Goal: Task Accomplishment & Management: Use online tool/utility

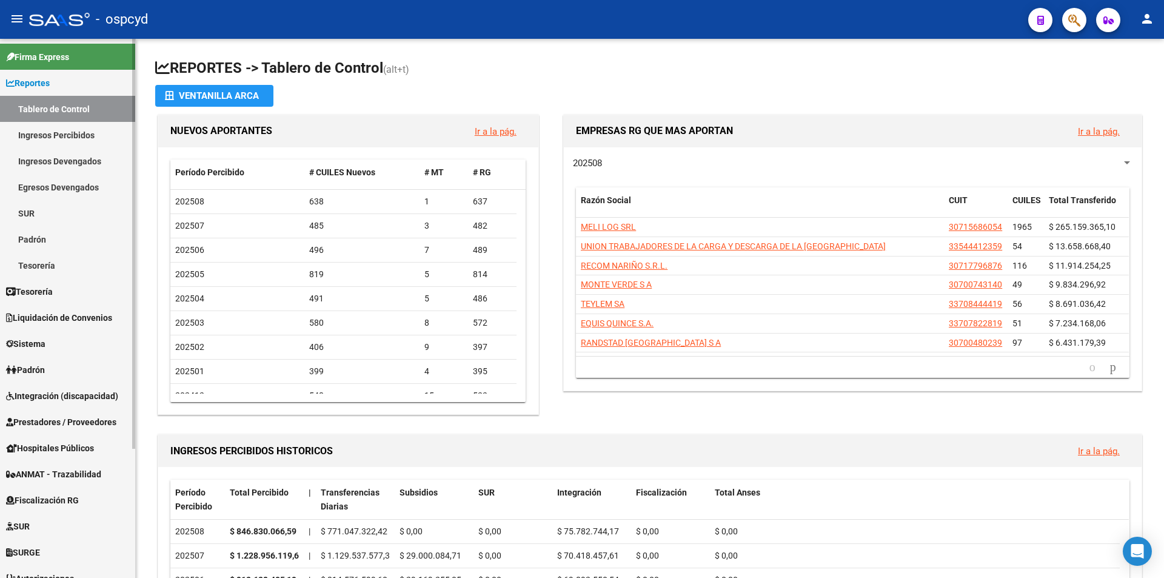
click at [58, 347] on link "Sistema" at bounding box center [67, 343] width 135 height 26
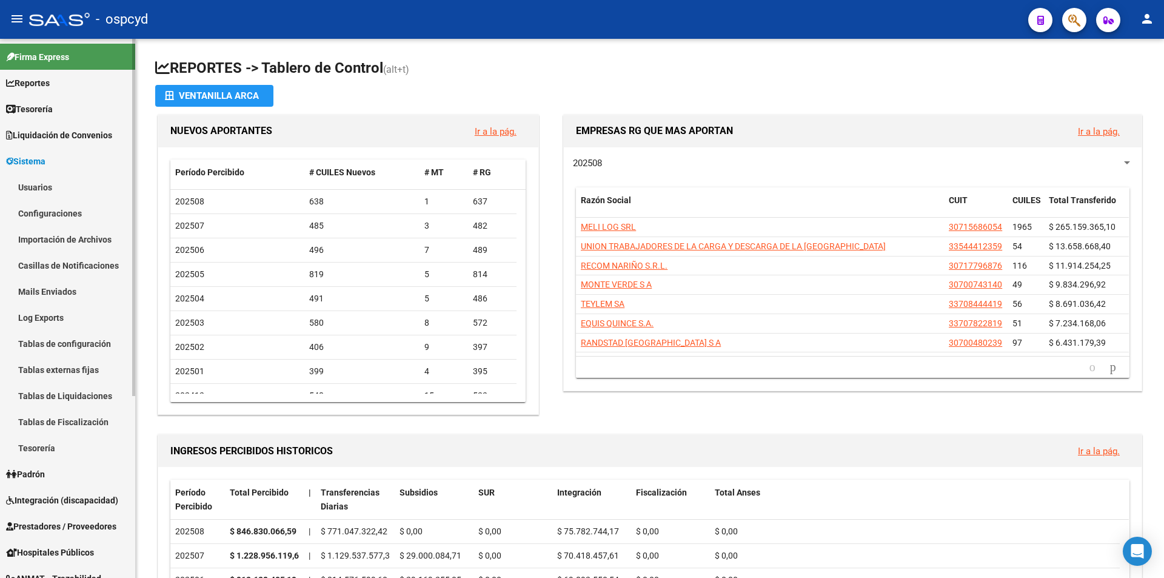
click at [65, 177] on link "Usuarios" at bounding box center [67, 187] width 135 height 26
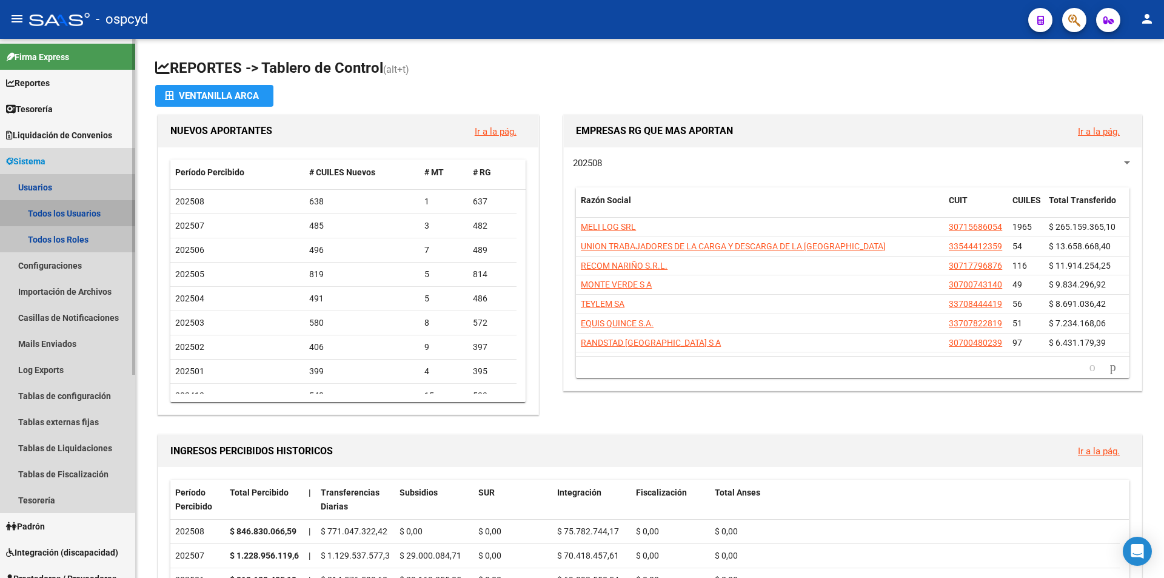
click at [63, 221] on link "Todos los Usuarios" at bounding box center [67, 213] width 135 height 26
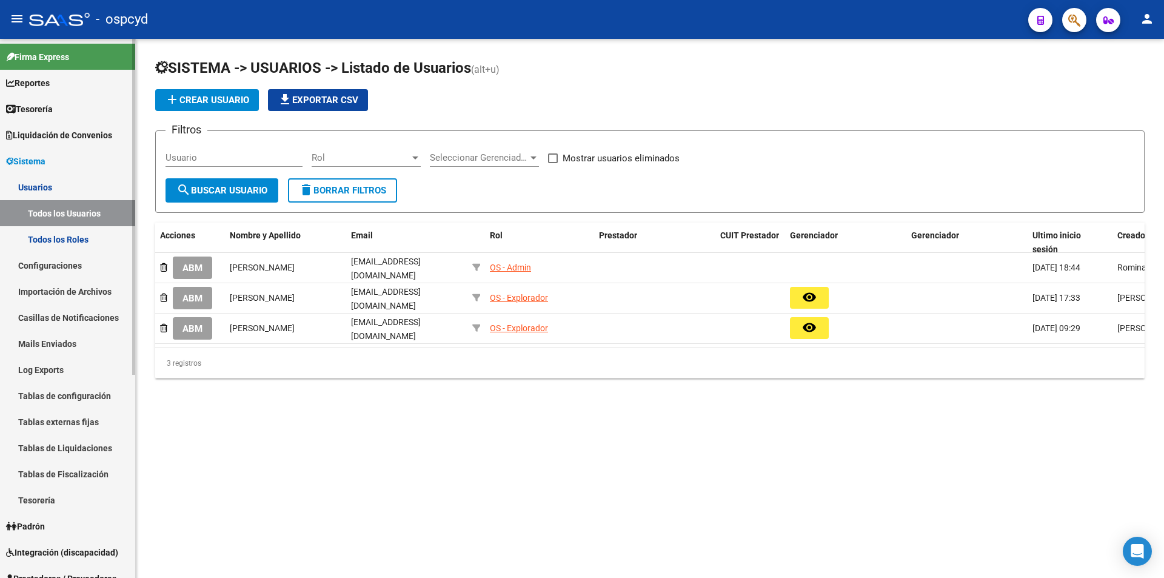
click at [56, 206] on link "Todos los Usuarios" at bounding box center [67, 213] width 135 height 26
click at [72, 290] on link "Importación de Archivos" at bounding box center [67, 291] width 135 height 26
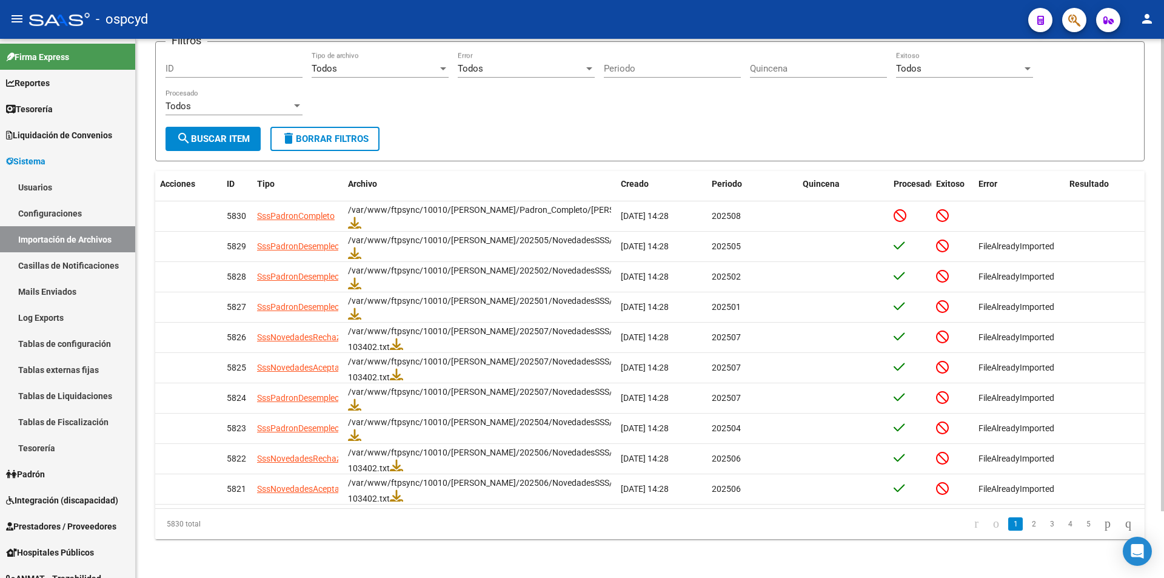
scroll to position [76, 0]
drag, startPoint x: 930, startPoint y: 170, endPoint x: 946, endPoint y: 169, distance: 16.4
click at [946, 171] on div "Acciones ID Tipo Archivo Creado Periodo Quincena Procesado Exitoso Error Result…" at bounding box center [670, 184] width 1031 height 26
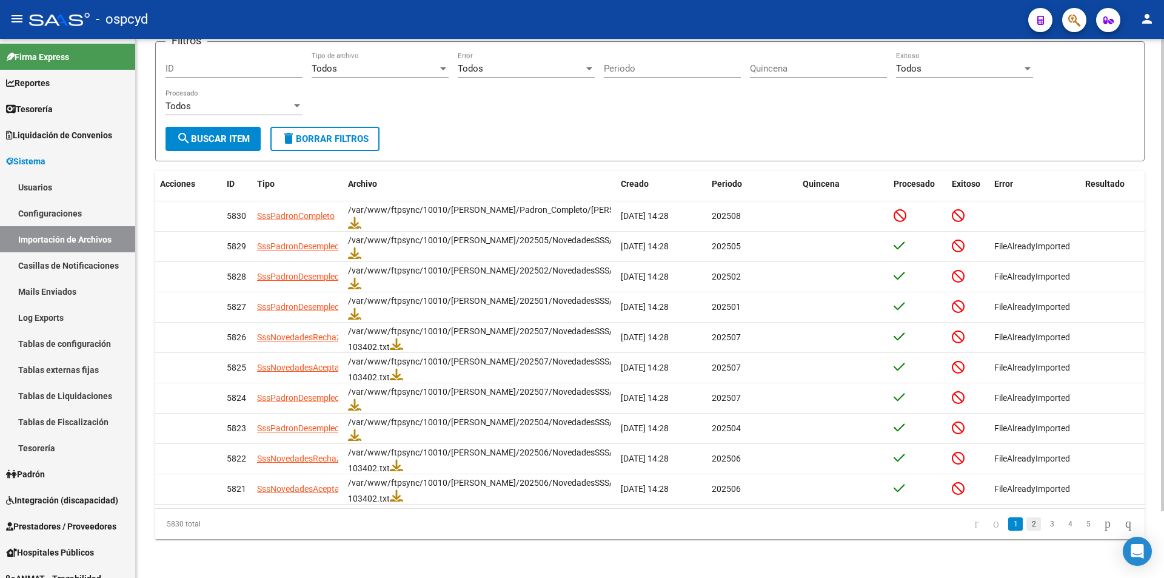
click at [1027, 518] on link "2" at bounding box center [1034, 523] width 15 height 13
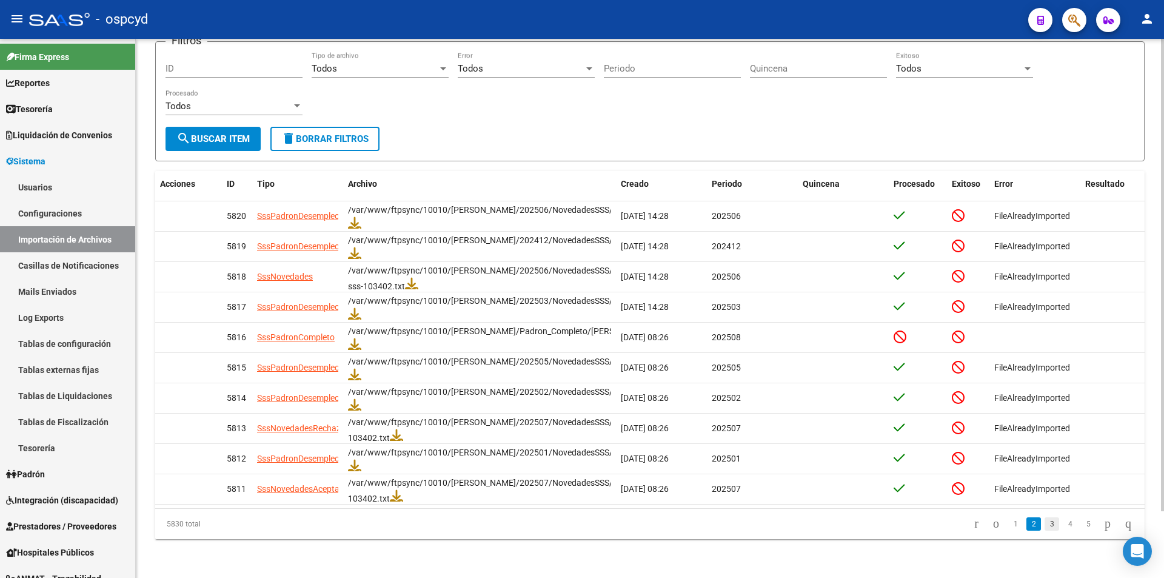
click at [1045, 522] on link "3" at bounding box center [1052, 523] width 15 height 13
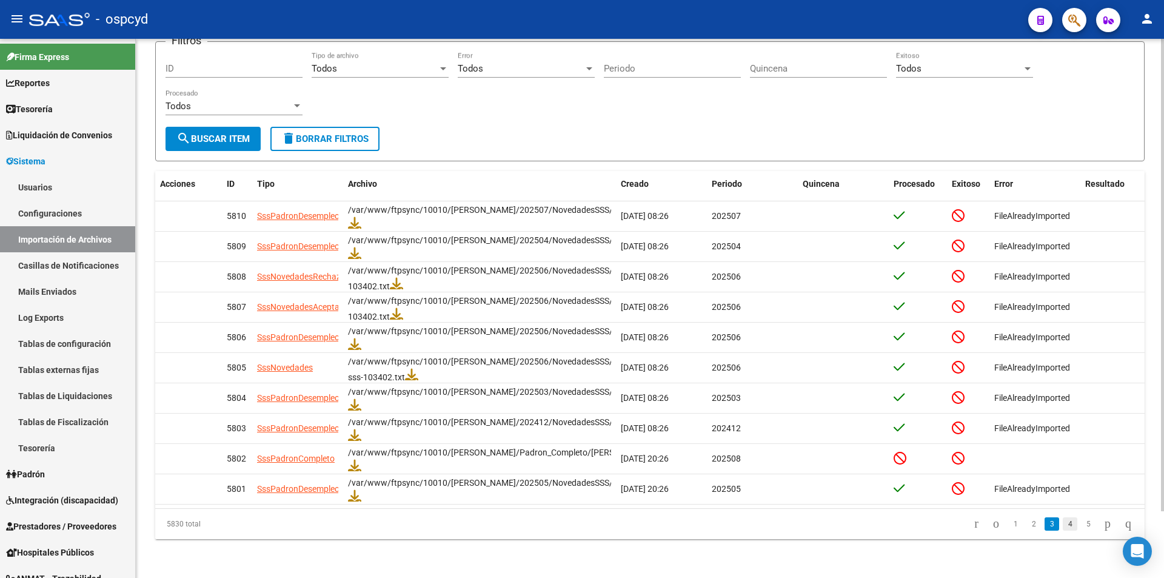
click at [1063, 526] on link "4" at bounding box center [1070, 523] width 15 height 13
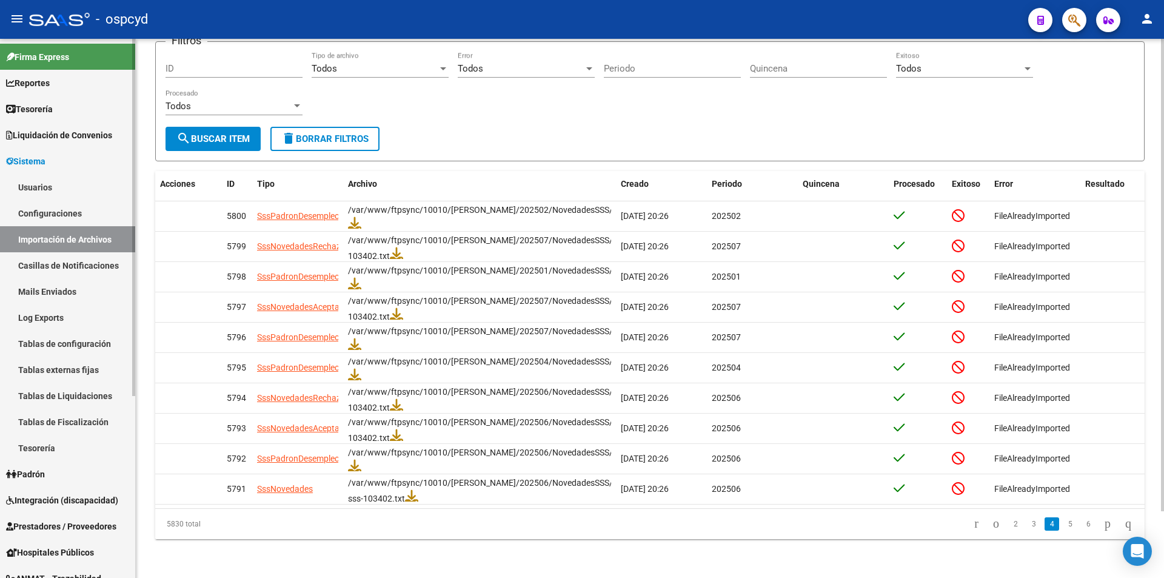
click at [79, 259] on link "Casillas de Notificaciones" at bounding box center [67, 265] width 135 height 26
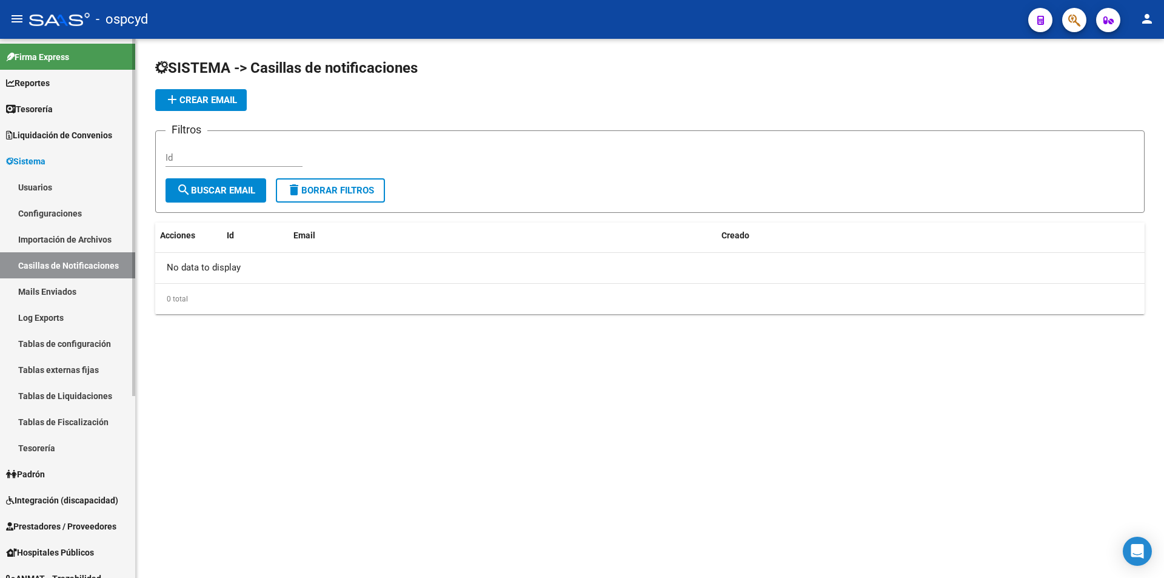
click at [57, 288] on link "Mails Enviados" at bounding box center [67, 291] width 135 height 26
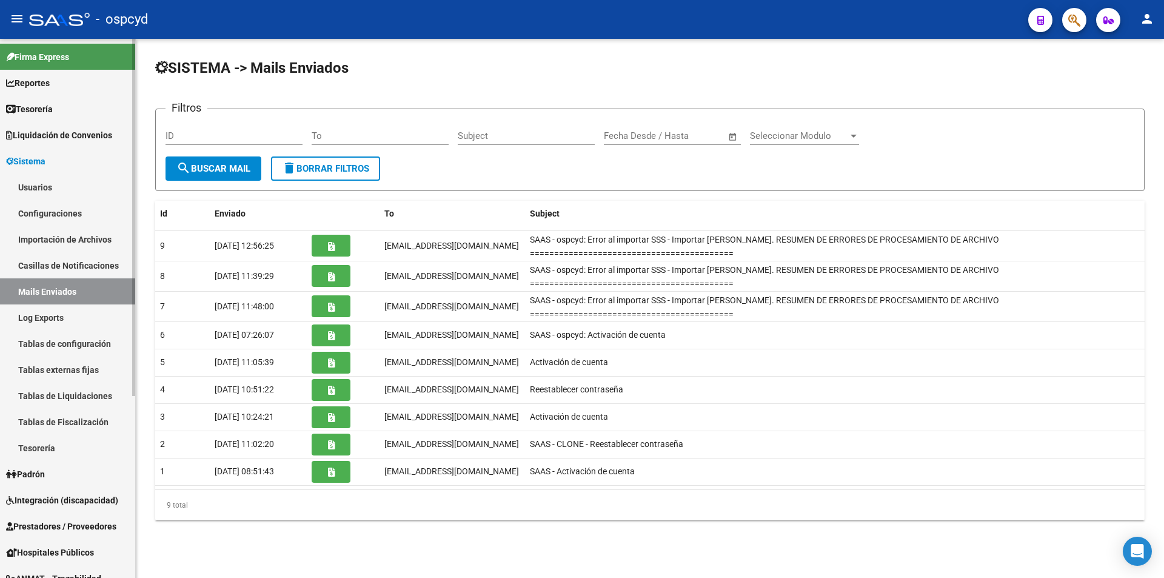
click at [69, 314] on link "Log Exports" at bounding box center [67, 317] width 135 height 26
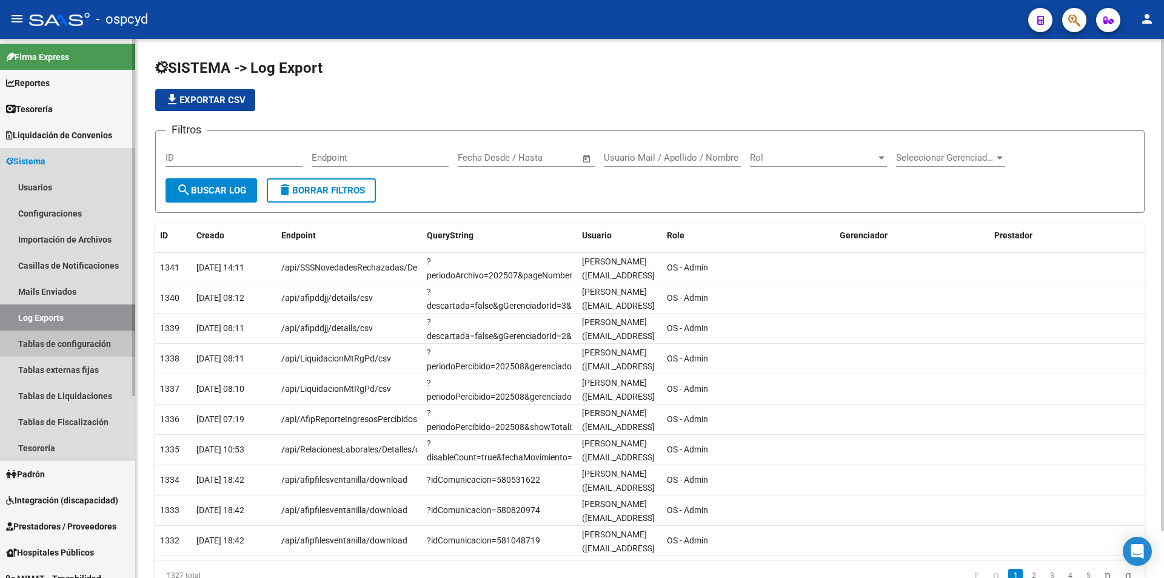
click at [75, 340] on link "Tablas de configuración" at bounding box center [67, 343] width 135 height 26
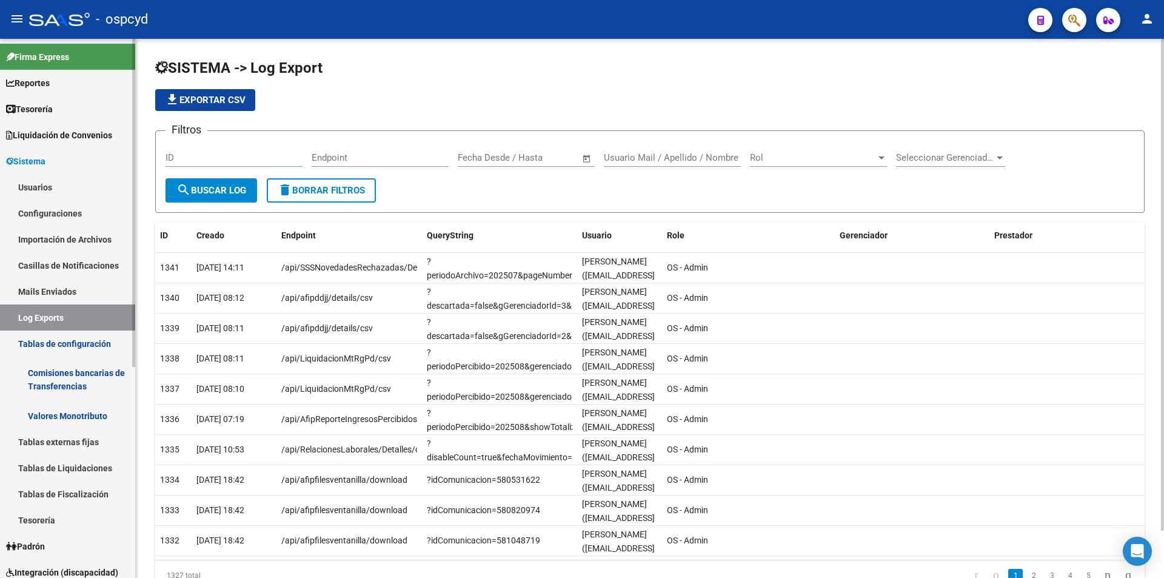
click at [60, 315] on link "Log Exports" at bounding box center [67, 317] width 135 height 26
click at [33, 172] on link "Sistema" at bounding box center [67, 161] width 135 height 26
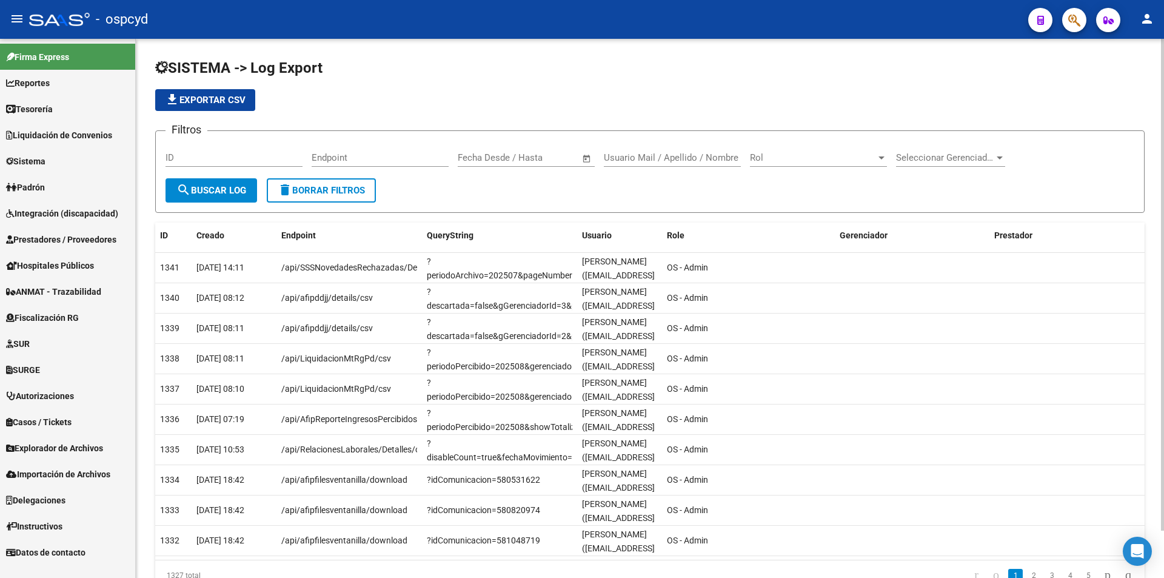
click at [52, 207] on span "Integración (discapacidad)" at bounding box center [62, 213] width 112 height 13
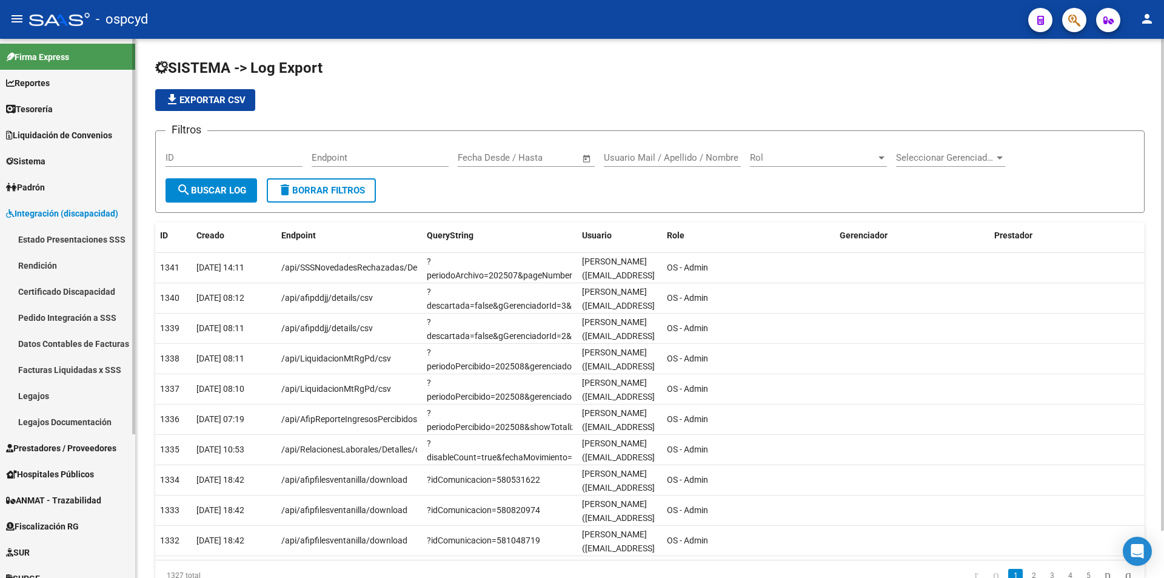
click at [64, 312] on link "Pedido Integración a SSS" at bounding box center [67, 317] width 135 height 26
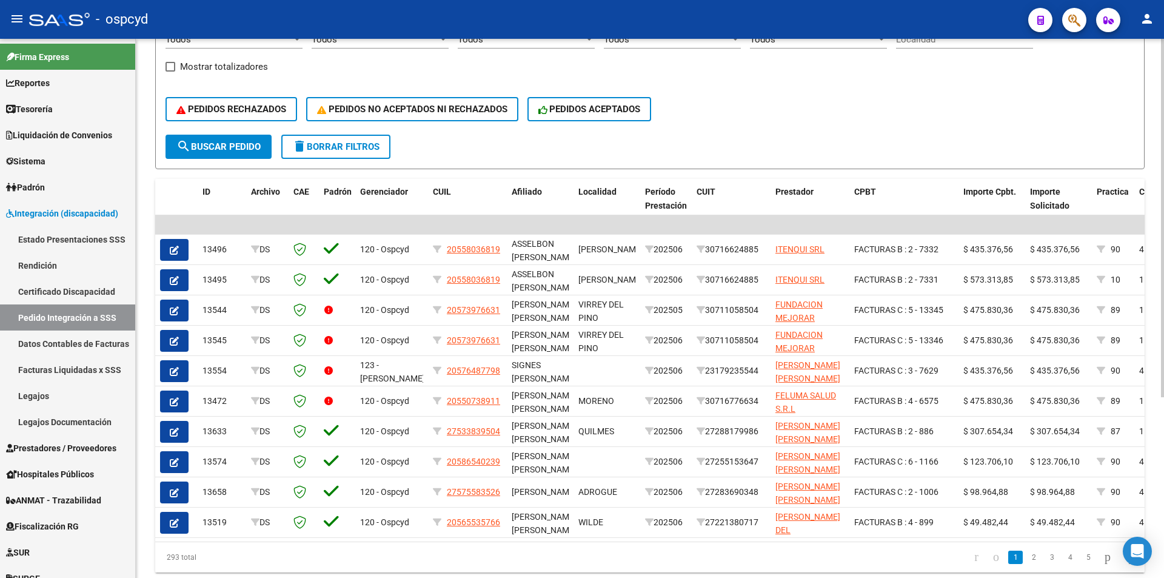
scroll to position [272, 0]
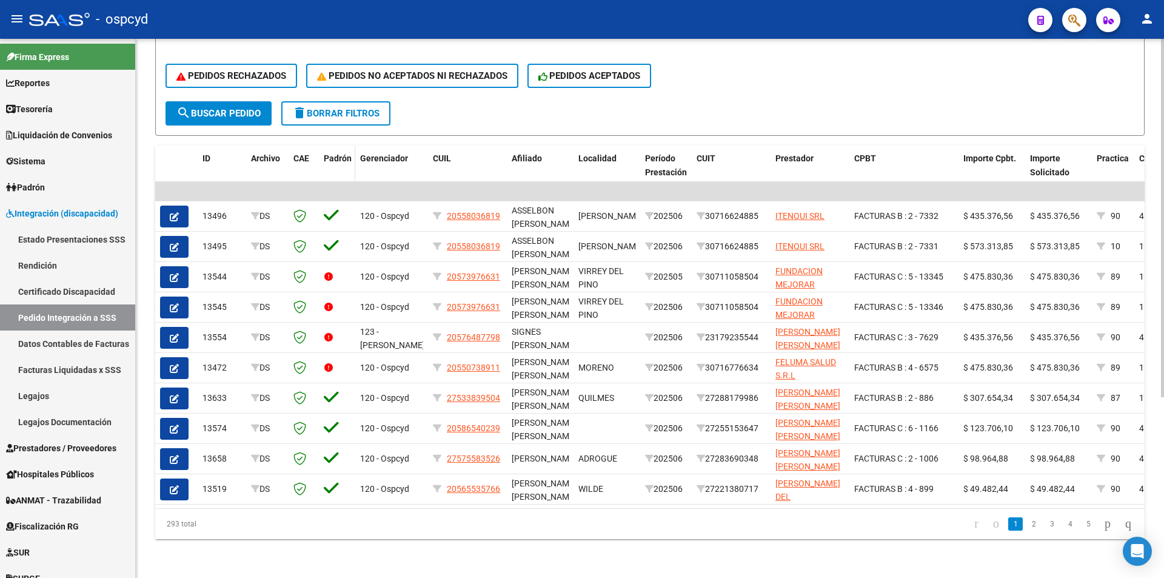
click at [335, 152] on div "Padrón" at bounding box center [337, 166] width 27 height 28
click at [338, 153] on span "Padrón" at bounding box center [338, 158] width 28 height 10
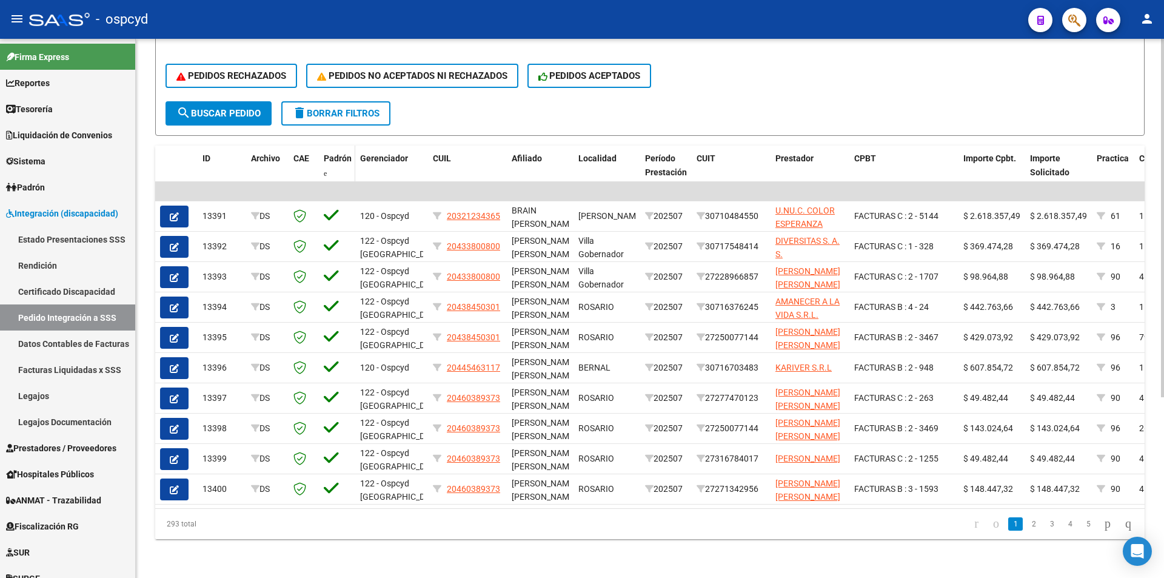
click at [338, 153] on span "Padrón" at bounding box center [338, 158] width 28 height 10
click at [304, 153] on span "CAE" at bounding box center [301, 158] width 16 height 10
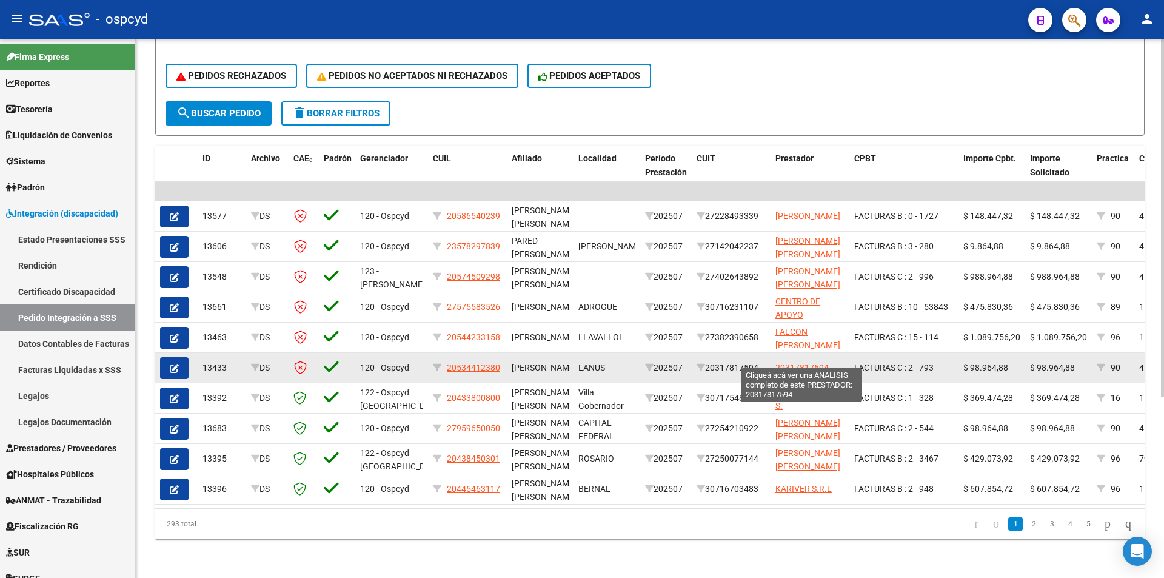
click at [822, 363] on span "20317817594" at bounding box center [802, 368] width 53 height 10
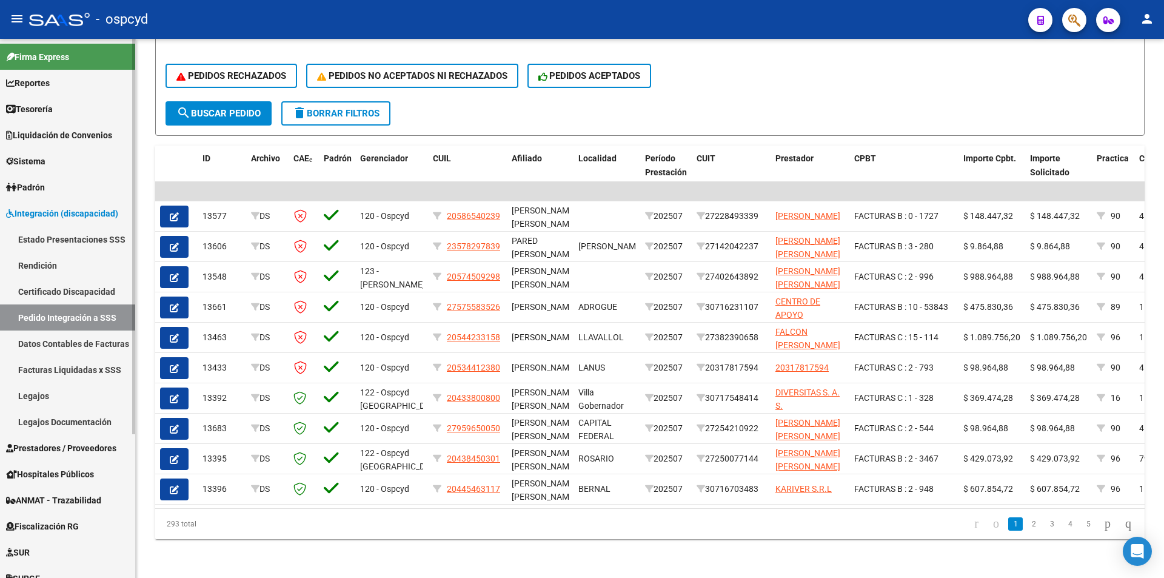
click at [79, 316] on link "Pedido Integración a SSS" at bounding box center [67, 317] width 135 height 26
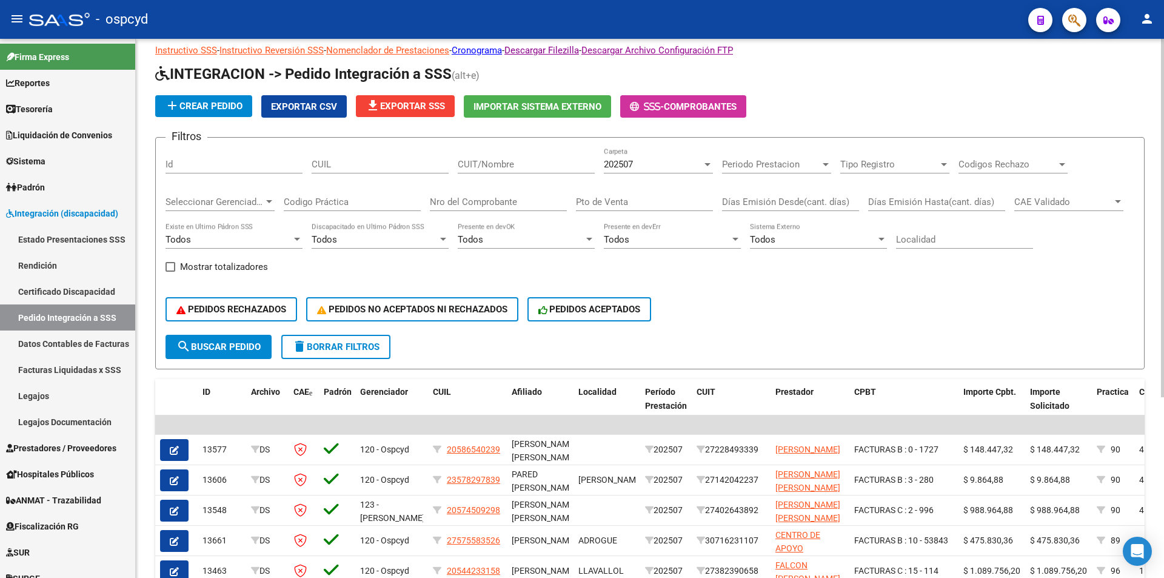
click at [568, 107] on span "Importar Sistema Externo" at bounding box center [538, 106] width 128 height 11
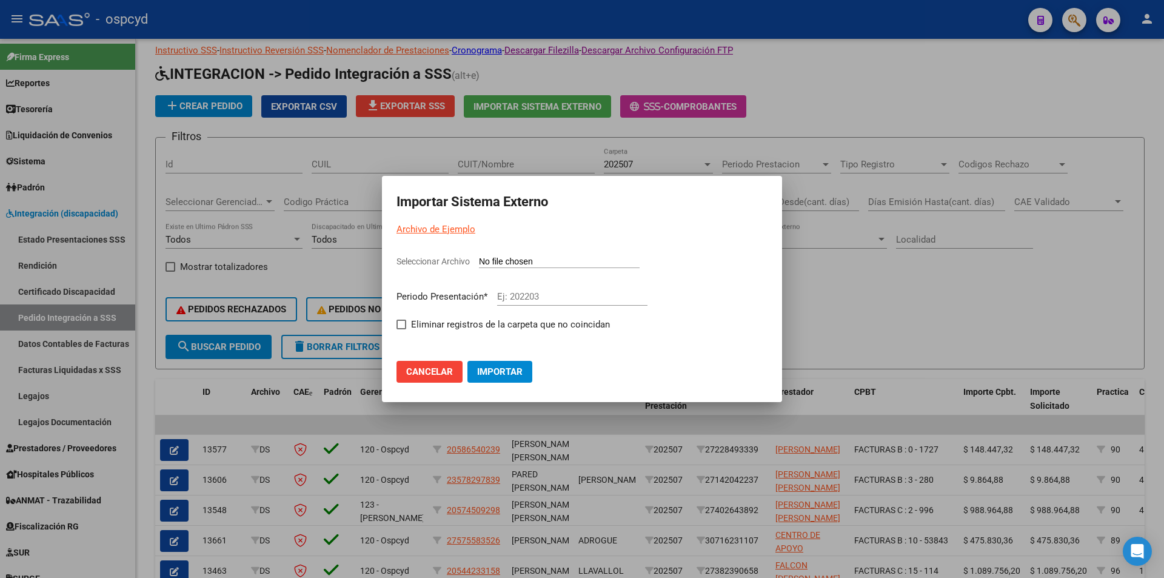
click at [510, 259] on input "Seleccionar Archivo" at bounding box center [559, 263] width 161 height 12
type input "C:\fakepath\103402_ds.txt"
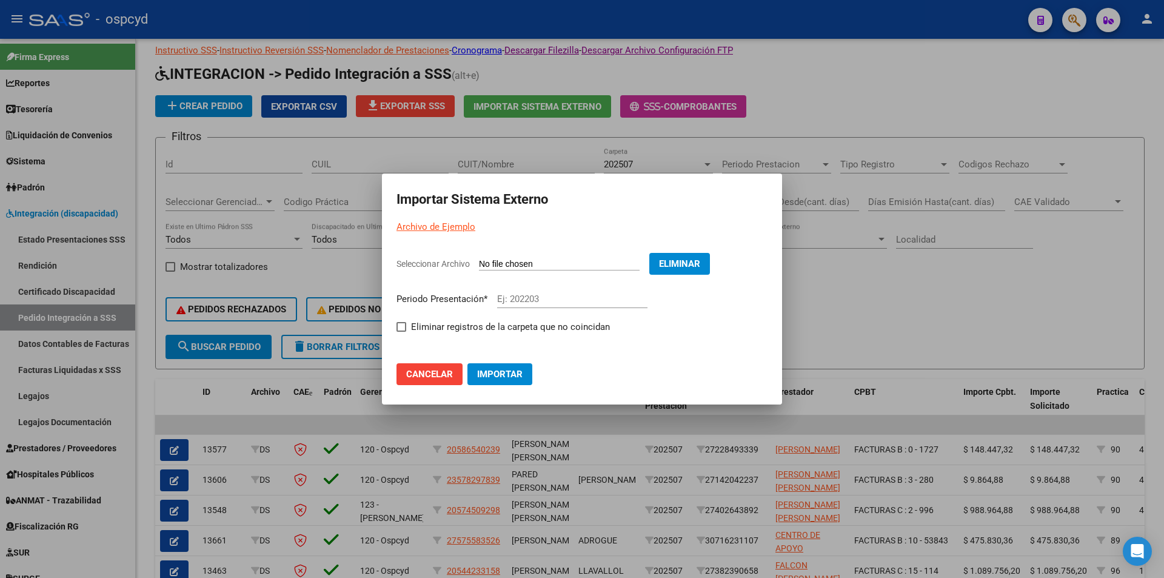
click at [534, 303] on input "Ej: 202203" at bounding box center [572, 298] width 150 height 11
type input "202507"
click at [488, 372] on span "Importar" at bounding box center [499, 374] width 45 height 11
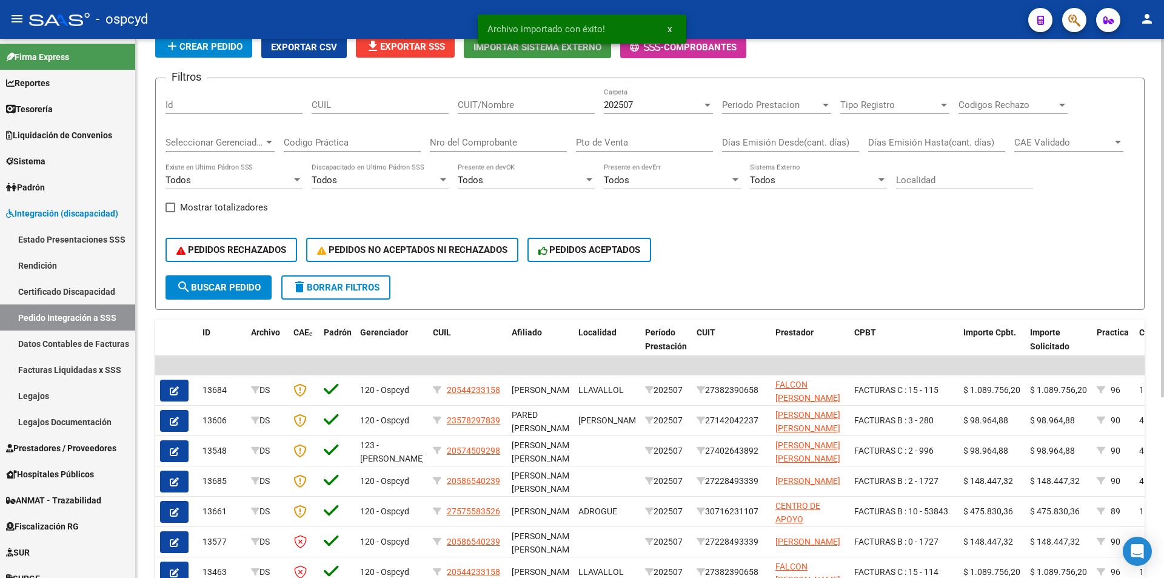
scroll to position [150, 0]
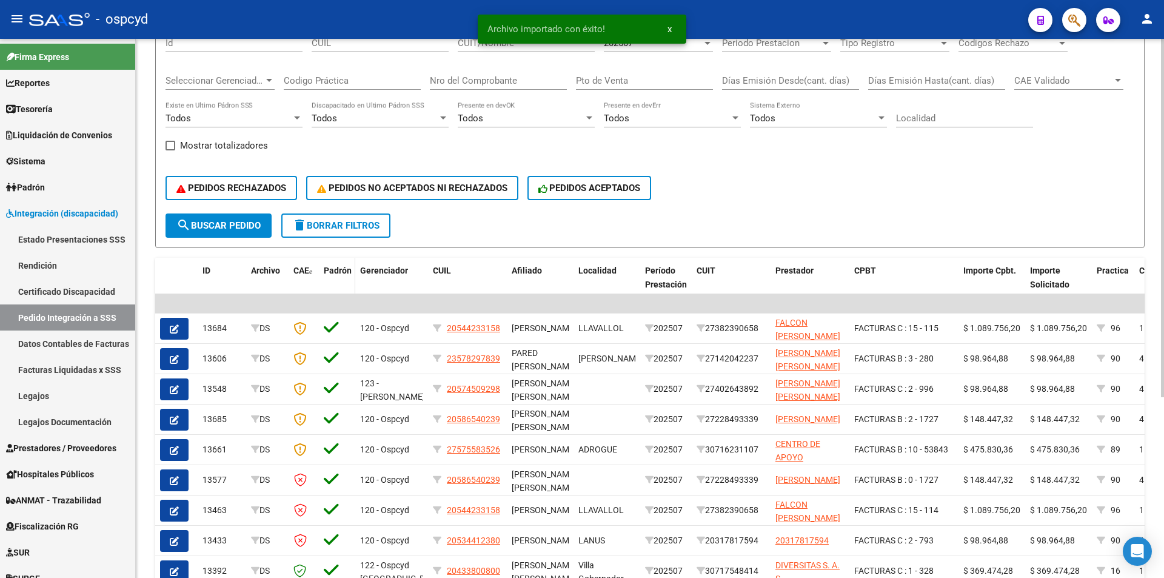
click at [327, 269] on span "Padrón" at bounding box center [338, 271] width 28 height 10
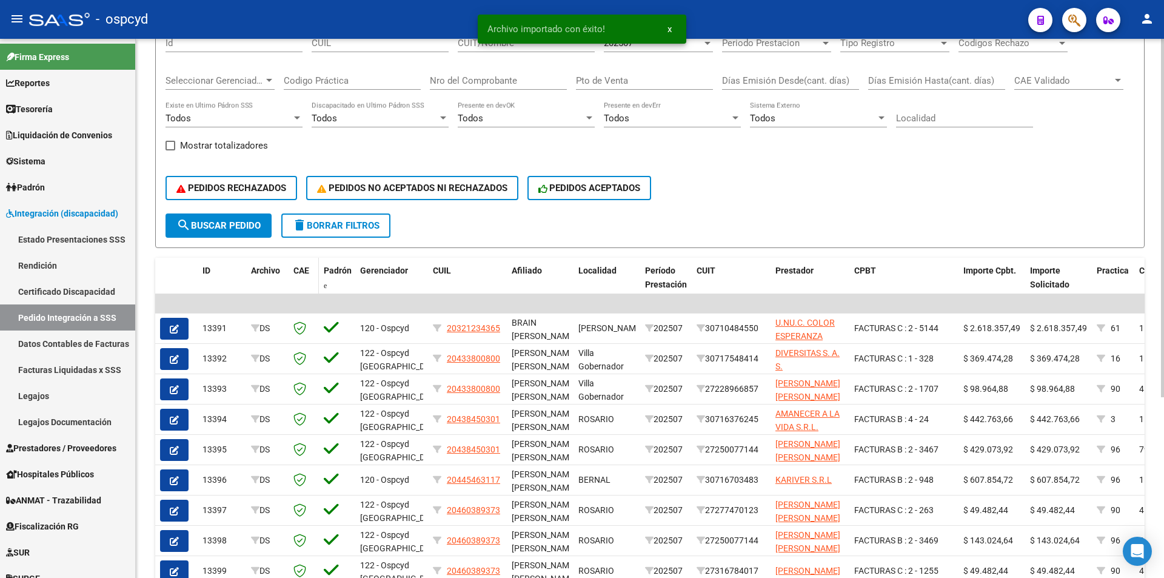
click at [305, 267] on span "CAE" at bounding box center [301, 271] width 16 height 10
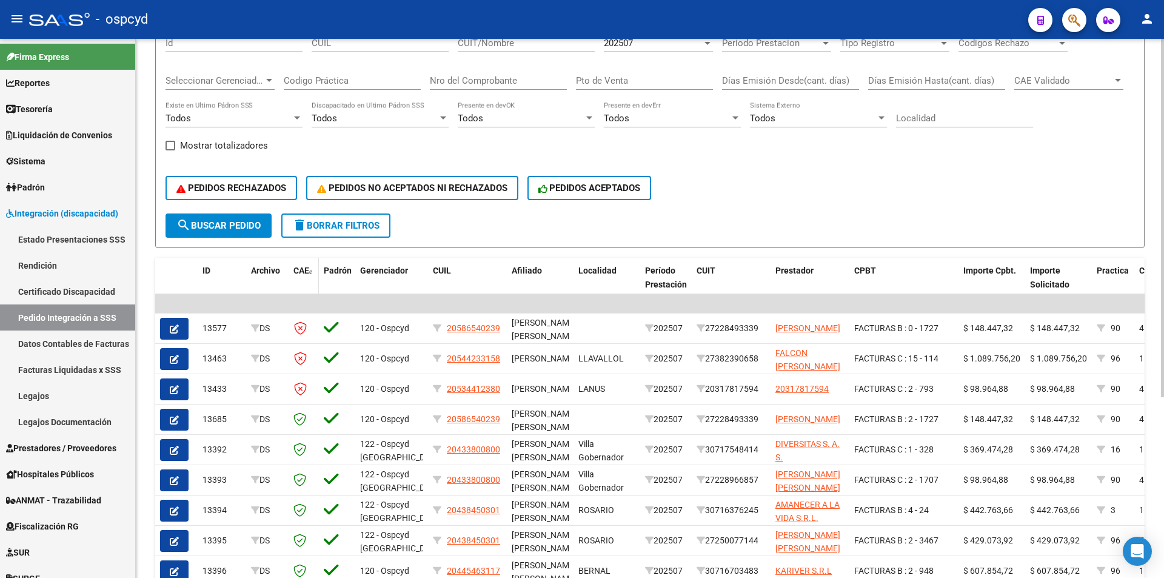
click at [305, 267] on span "CAE" at bounding box center [301, 271] width 16 height 10
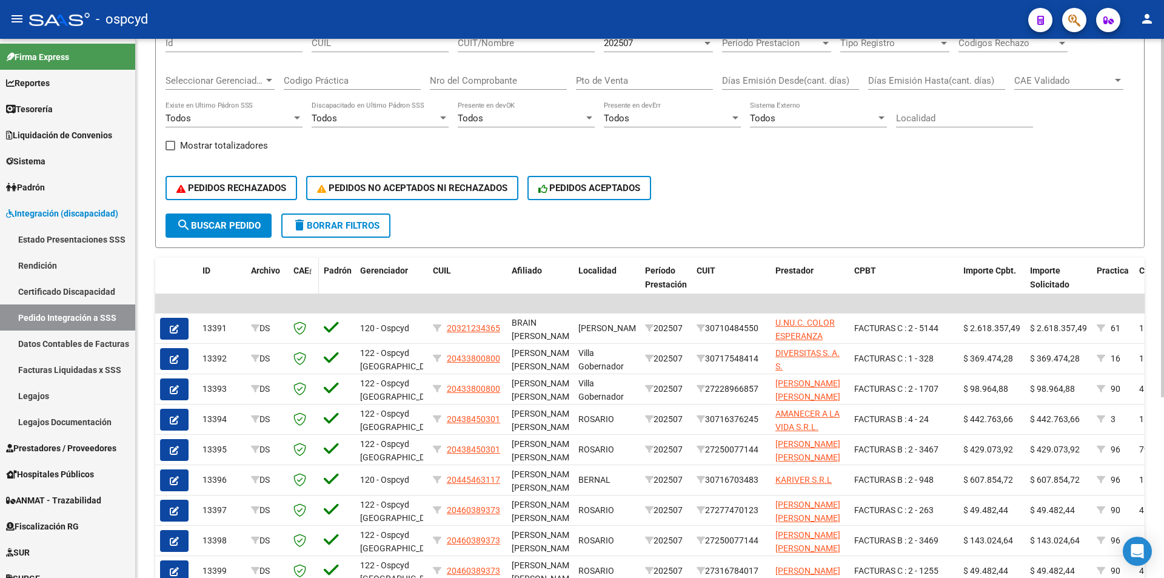
click at [305, 267] on span "CAE" at bounding box center [301, 271] width 16 height 10
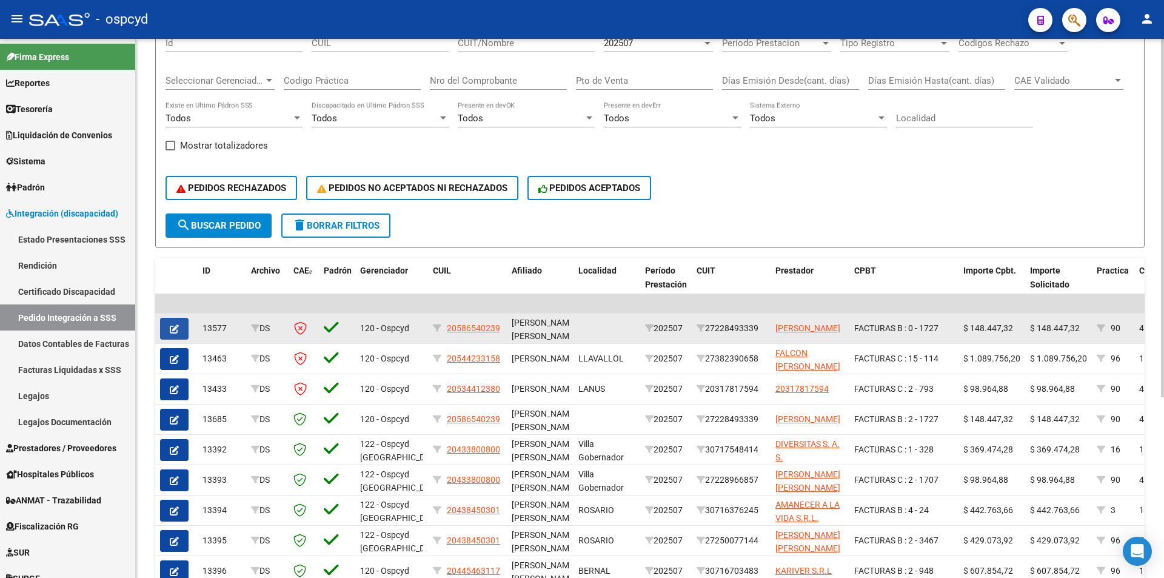
click at [176, 323] on span "button" at bounding box center [174, 328] width 9 height 11
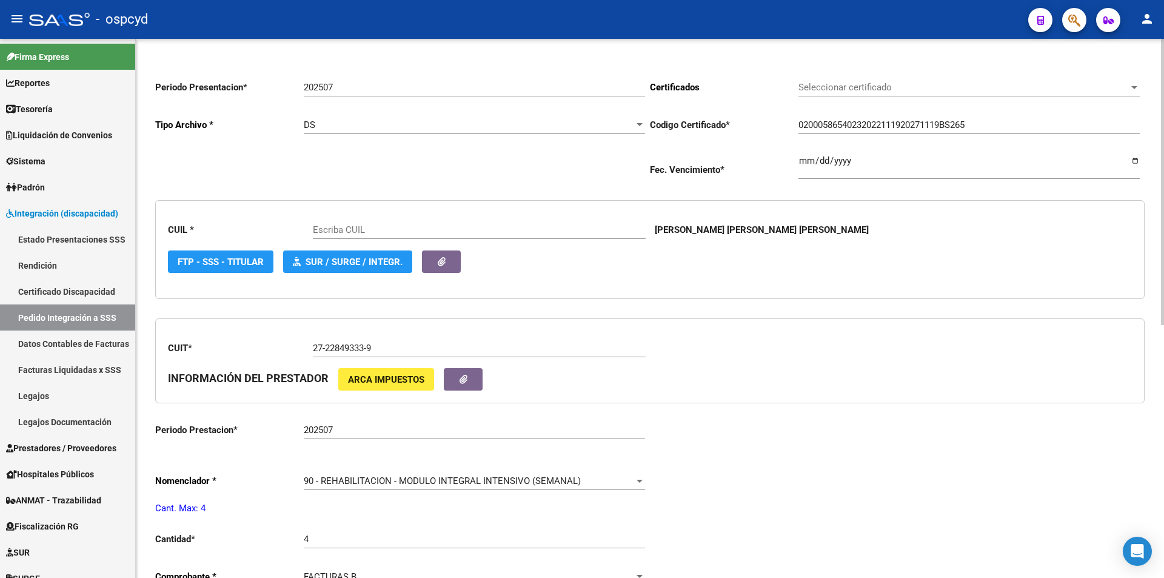
type input "20586540239"
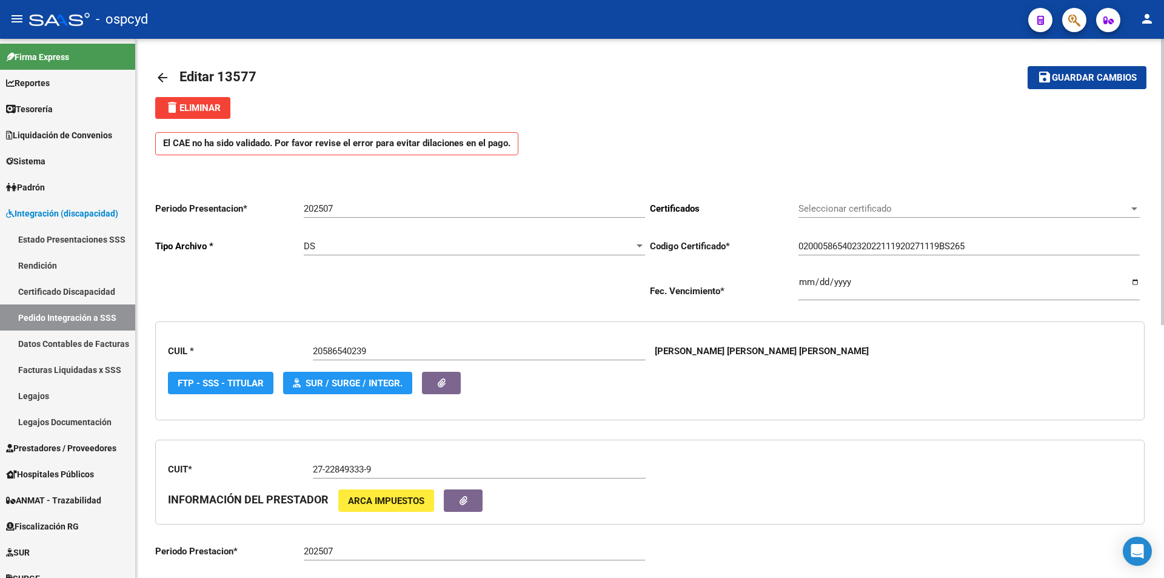
click at [215, 116] on button "delete Eliminar" at bounding box center [192, 108] width 75 height 22
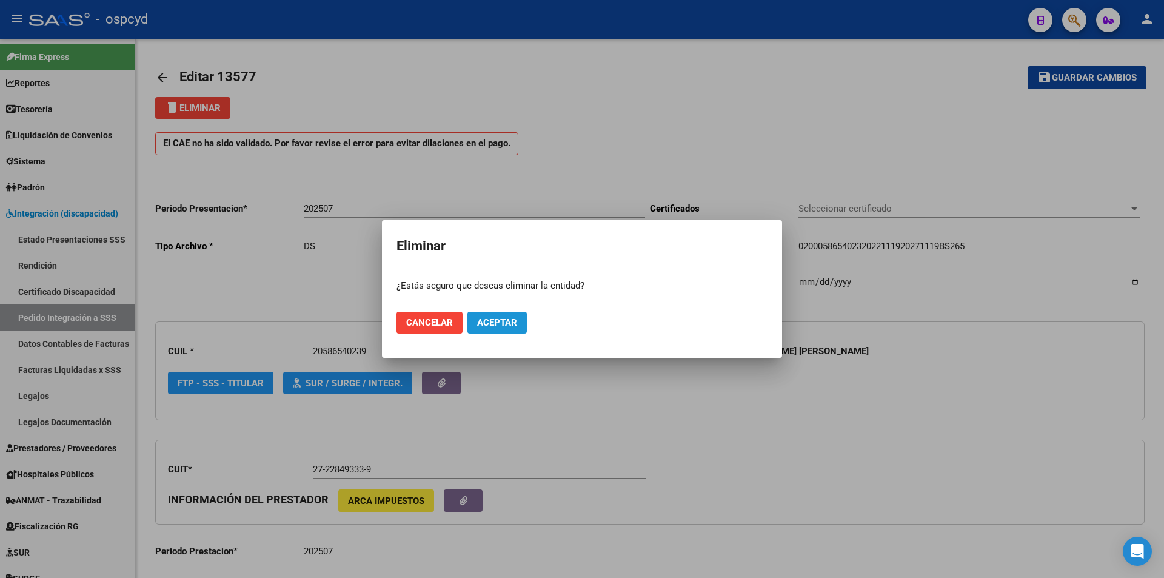
click at [483, 318] on span "Aceptar" at bounding box center [497, 322] width 40 height 11
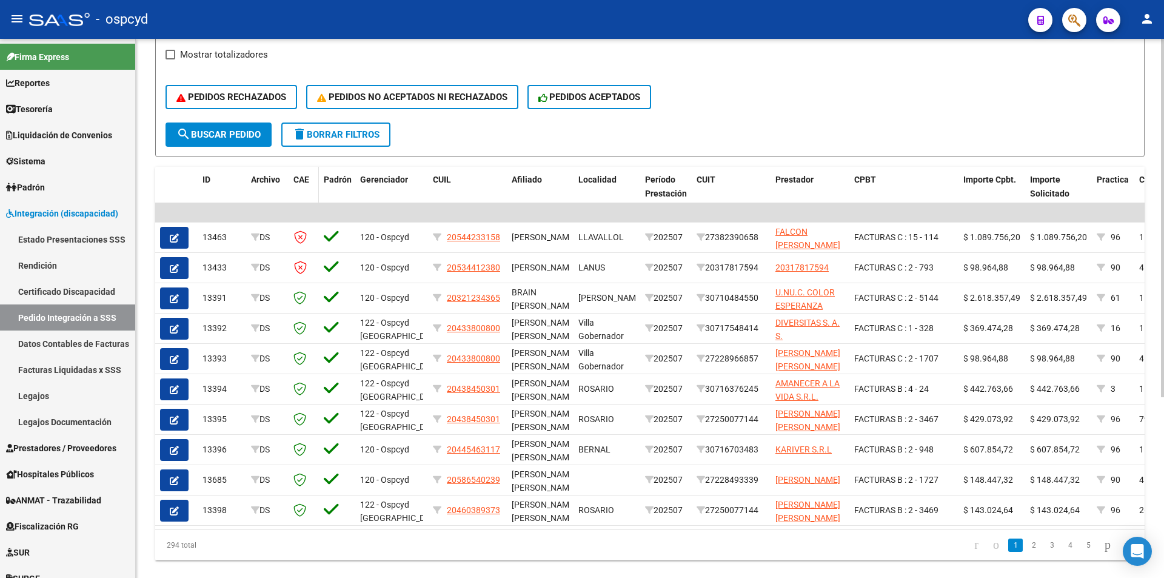
scroll to position [243, 0]
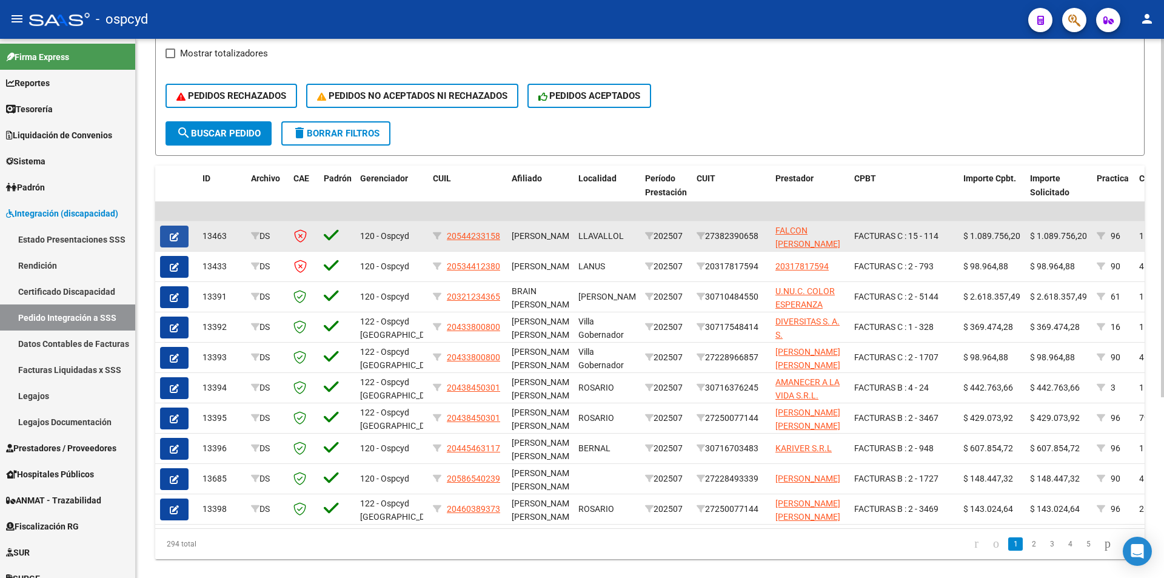
click at [173, 233] on icon "button" at bounding box center [174, 236] width 9 height 9
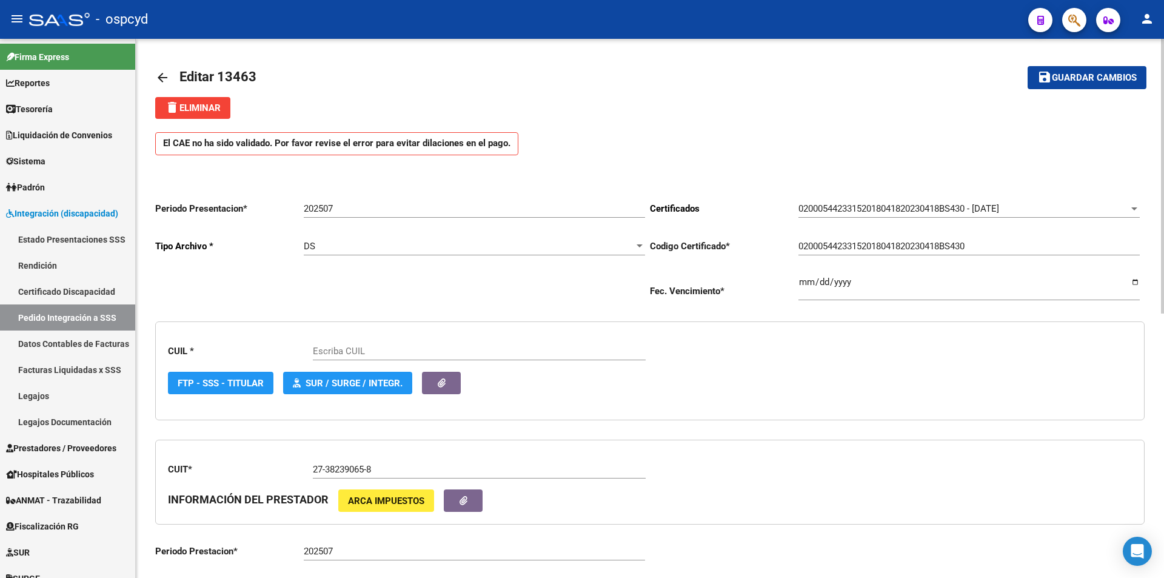
click at [208, 112] on span "delete Eliminar" at bounding box center [193, 107] width 56 height 11
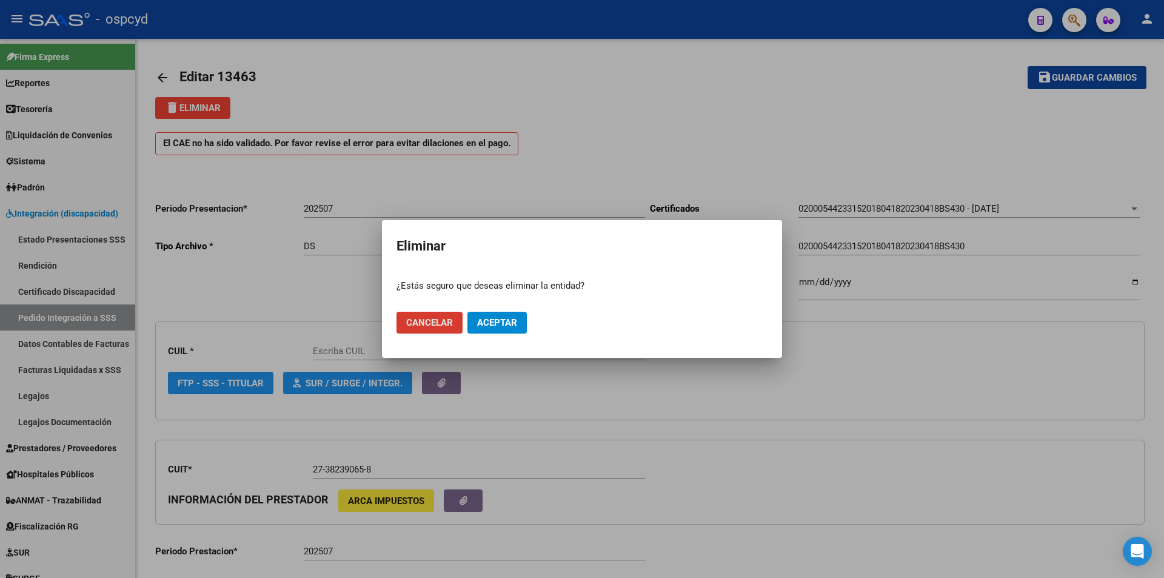
click at [486, 322] on span "Aceptar" at bounding box center [497, 322] width 40 height 11
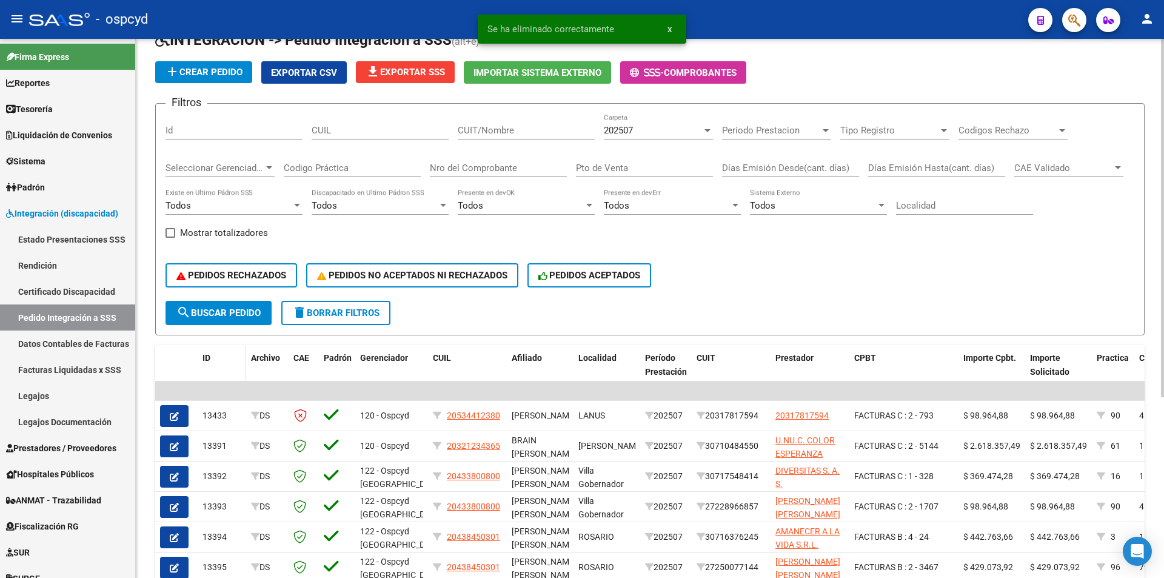
scroll to position [121, 0]
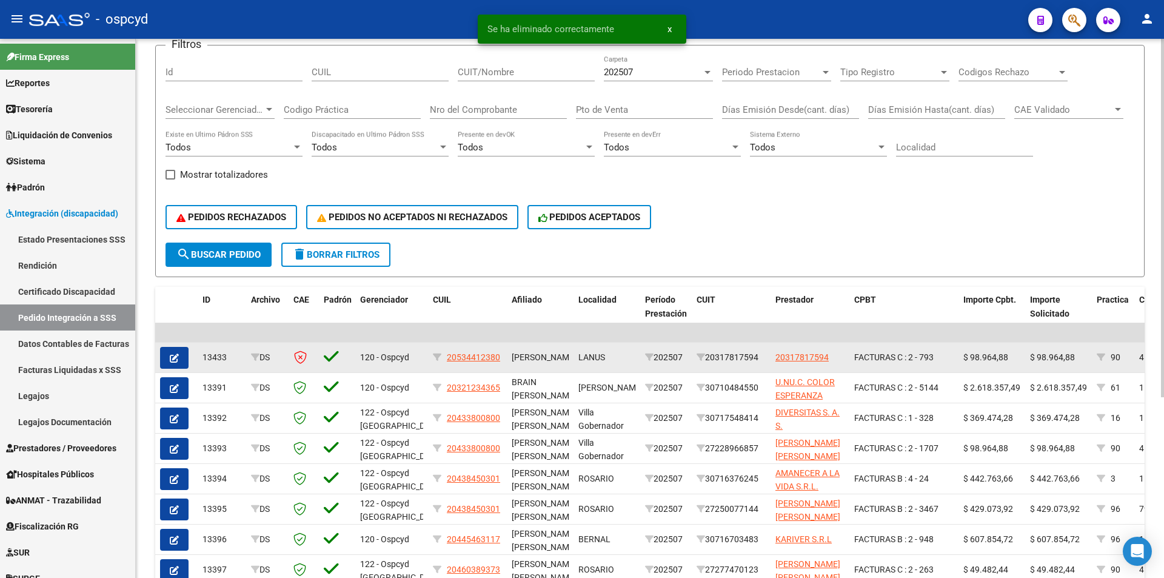
click at [182, 357] on button "button" at bounding box center [174, 358] width 29 height 22
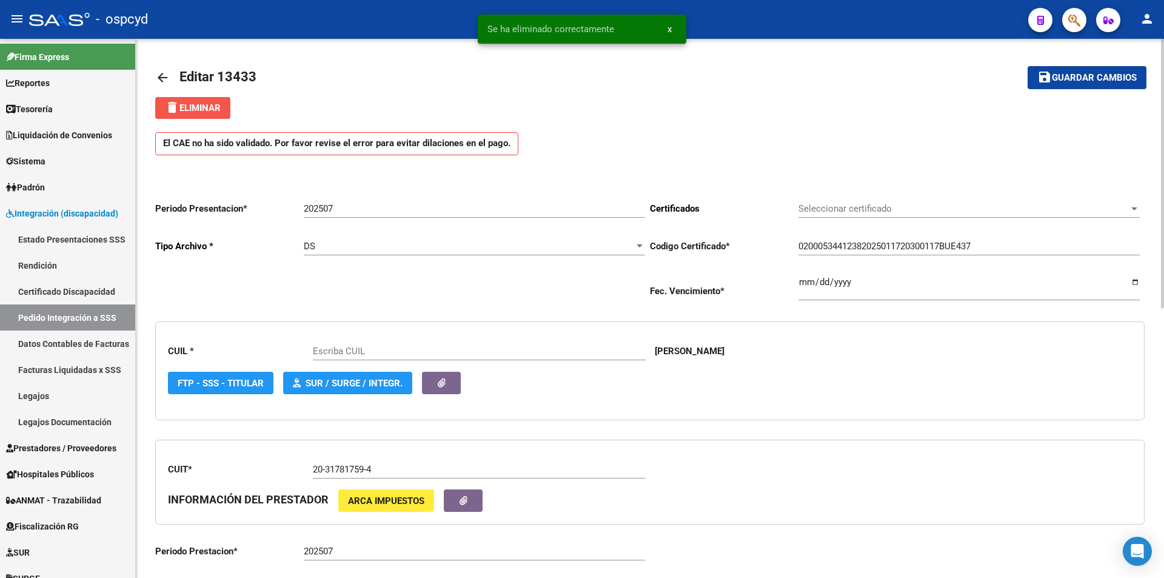
click at [215, 113] on button "delete Eliminar" at bounding box center [192, 108] width 75 height 22
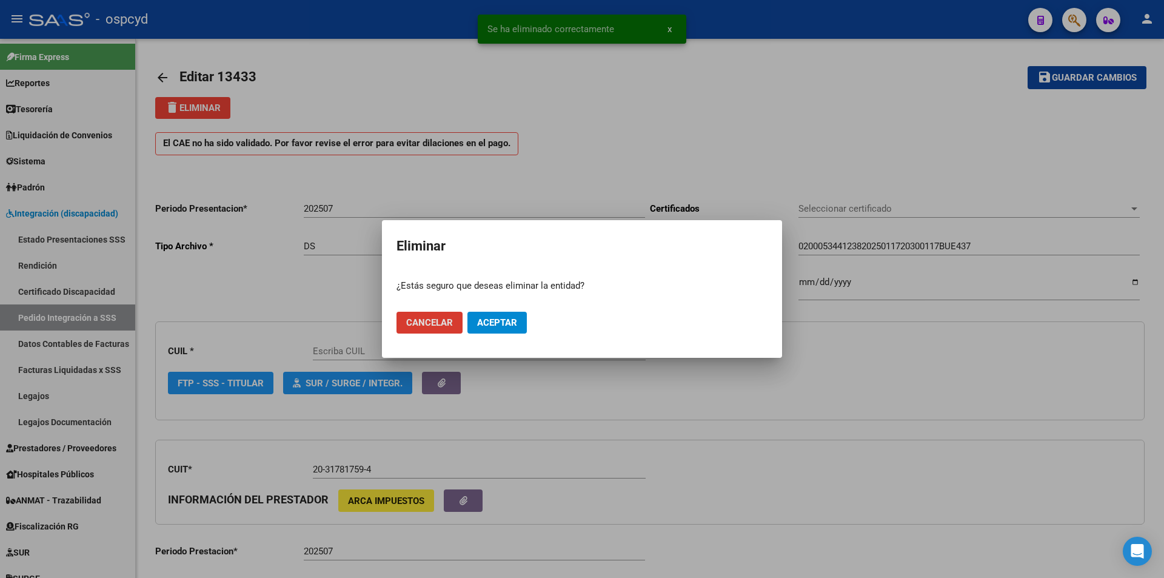
type input "20534412380"
click at [494, 319] on span "Aceptar" at bounding box center [497, 322] width 40 height 11
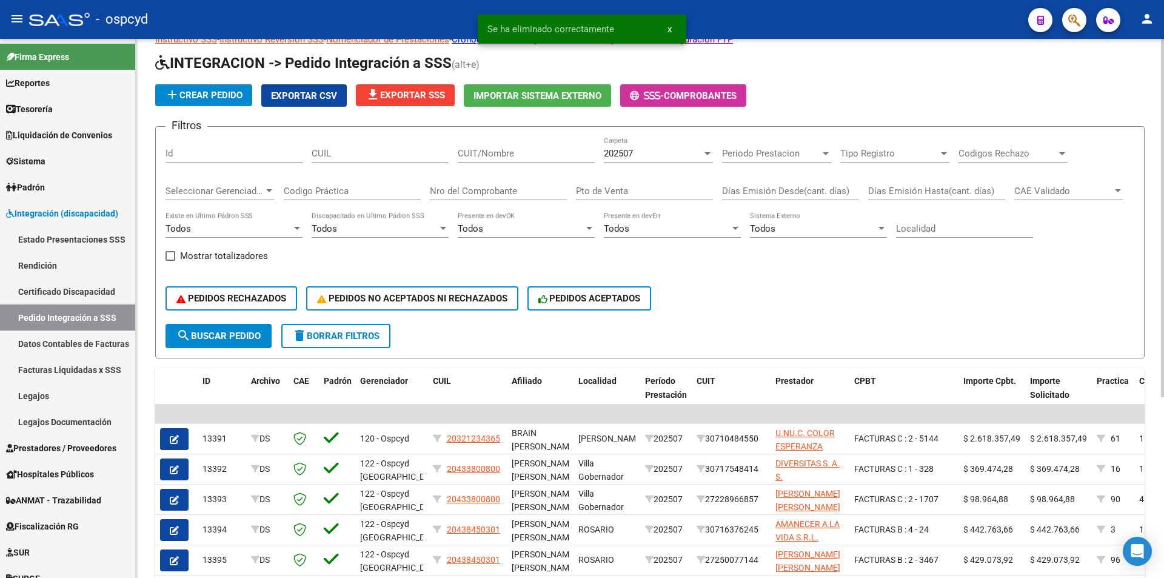
scroll to position [61, 0]
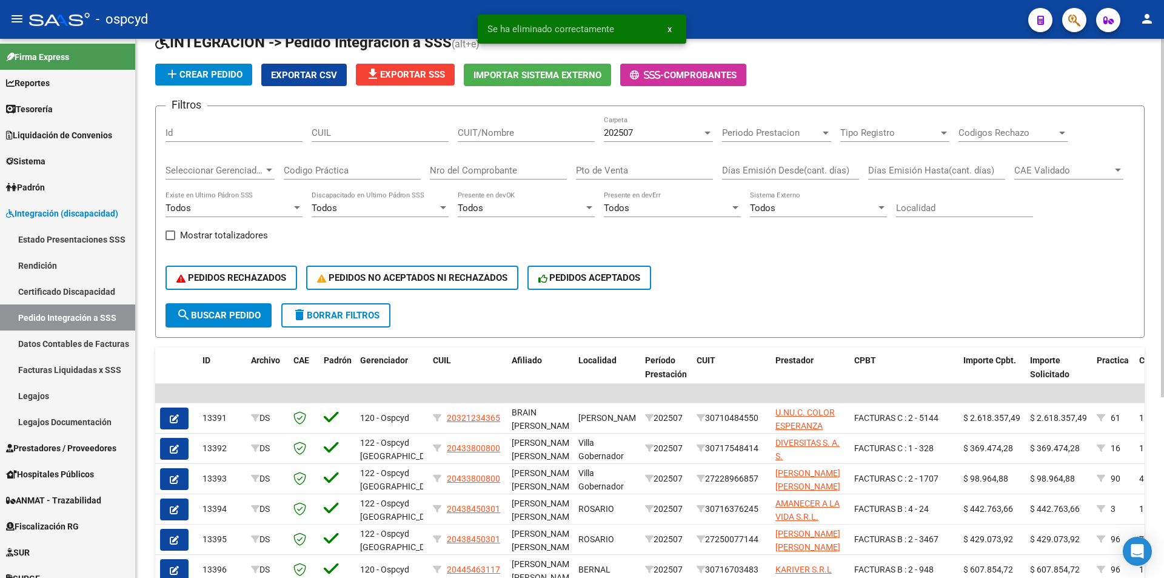
click at [520, 77] on span "Importar Sistema Externo" at bounding box center [538, 75] width 128 height 11
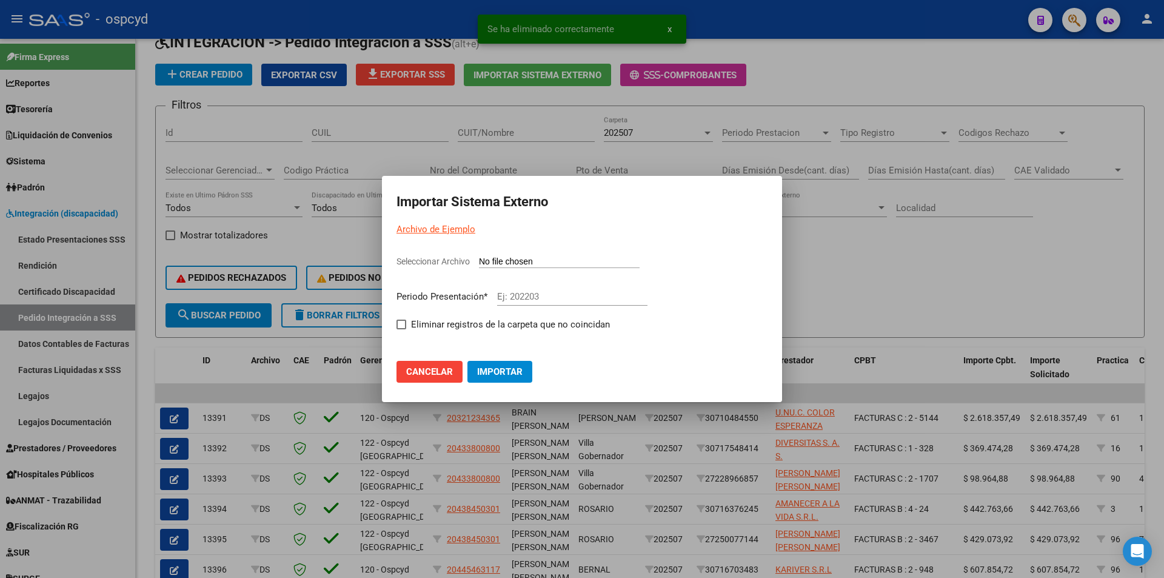
click at [531, 257] on input "Seleccionar Archivo" at bounding box center [559, 263] width 161 height 12
type input "C:\fakepath\103402_ds.txt"
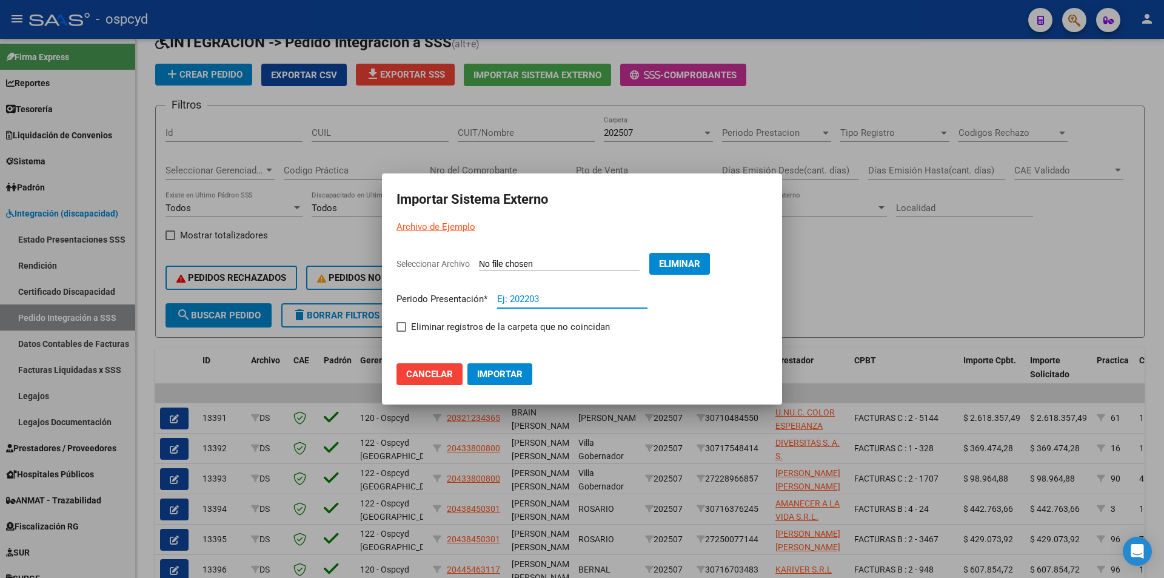
click at [525, 301] on input "Ej: 202203" at bounding box center [572, 298] width 150 height 11
type input "202507"
click at [523, 372] on button "Importar" at bounding box center [500, 374] width 65 height 22
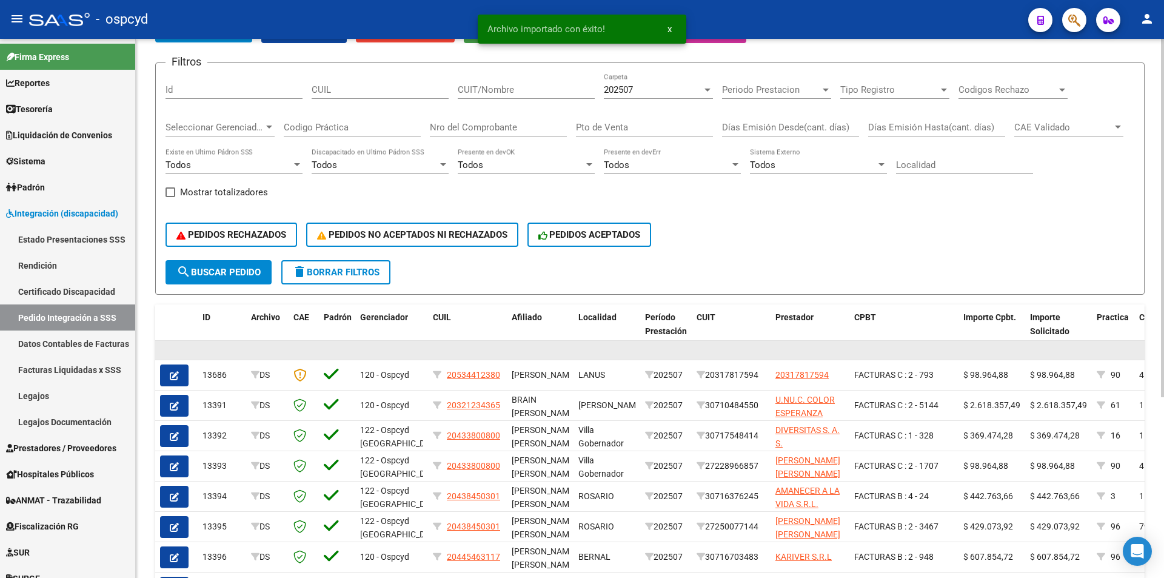
scroll to position [121, 0]
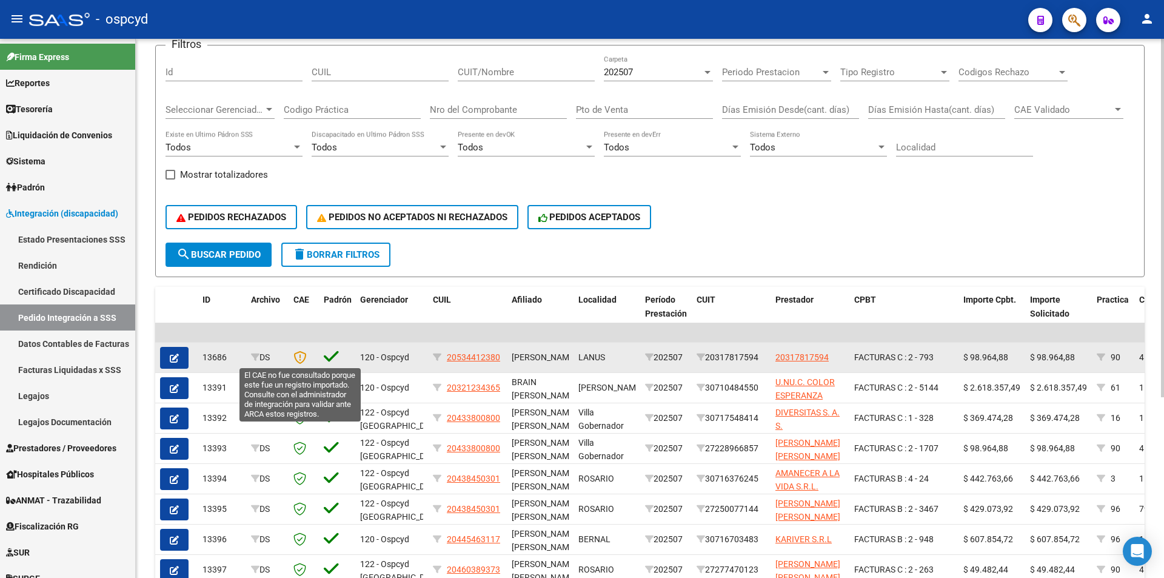
click at [301, 360] on icon at bounding box center [299, 356] width 13 height 13
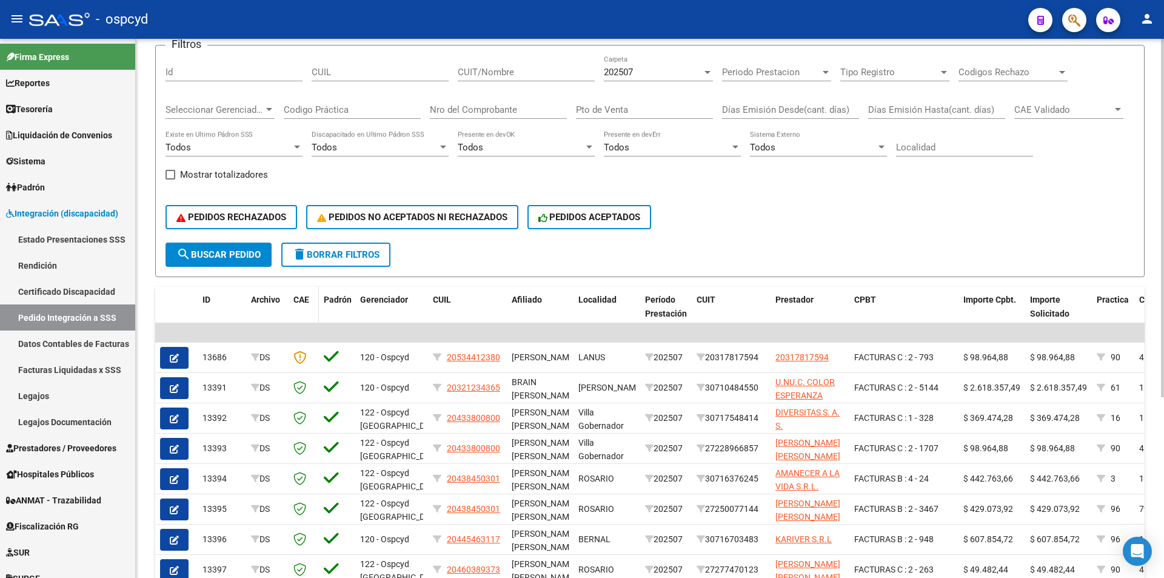
click at [297, 308] on datatable-header-cell "CAE" at bounding box center [304, 313] width 30 height 53
drag, startPoint x: 297, startPoint y: 303, endPoint x: 298, endPoint y: 295, distance: 8.6
click at [297, 302] on span "CAE" at bounding box center [301, 300] width 16 height 10
click at [337, 298] on span "Padrón" at bounding box center [338, 300] width 28 height 10
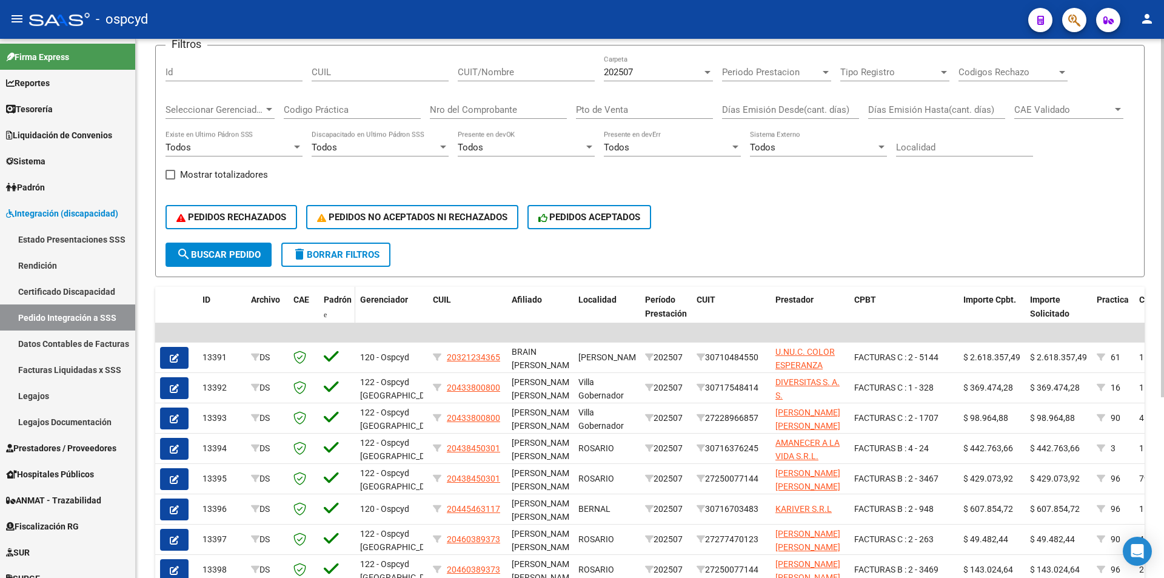
click at [337, 298] on span "Padrón" at bounding box center [338, 300] width 28 height 10
click at [301, 300] on span "CAE" at bounding box center [301, 300] width 16 height 10
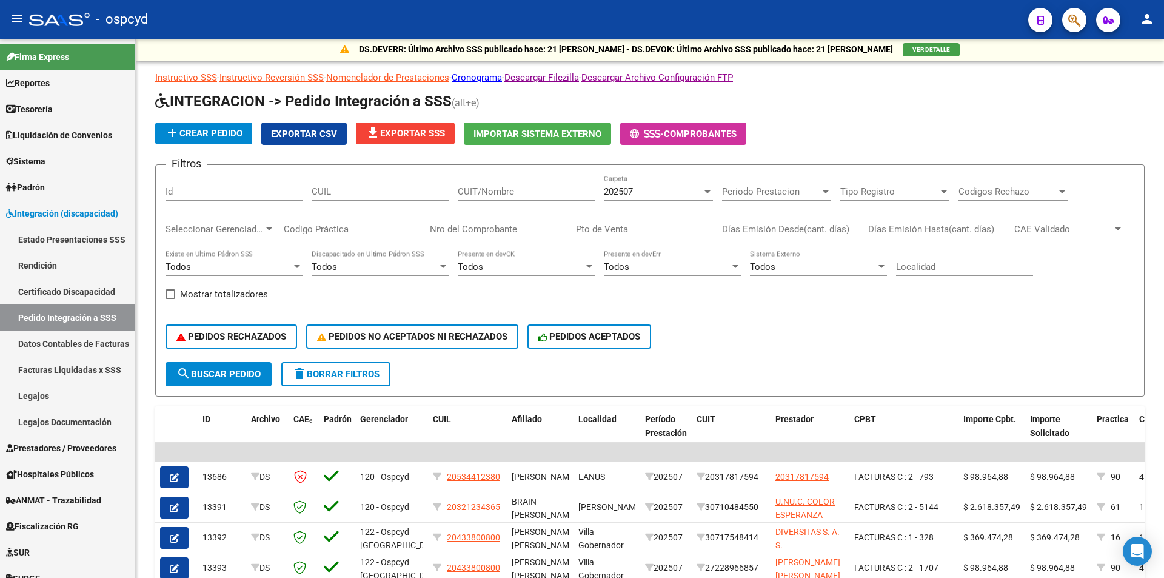
scroll to position [0, 0]
